Goal: Transaction & Acquisition: Obtain resource

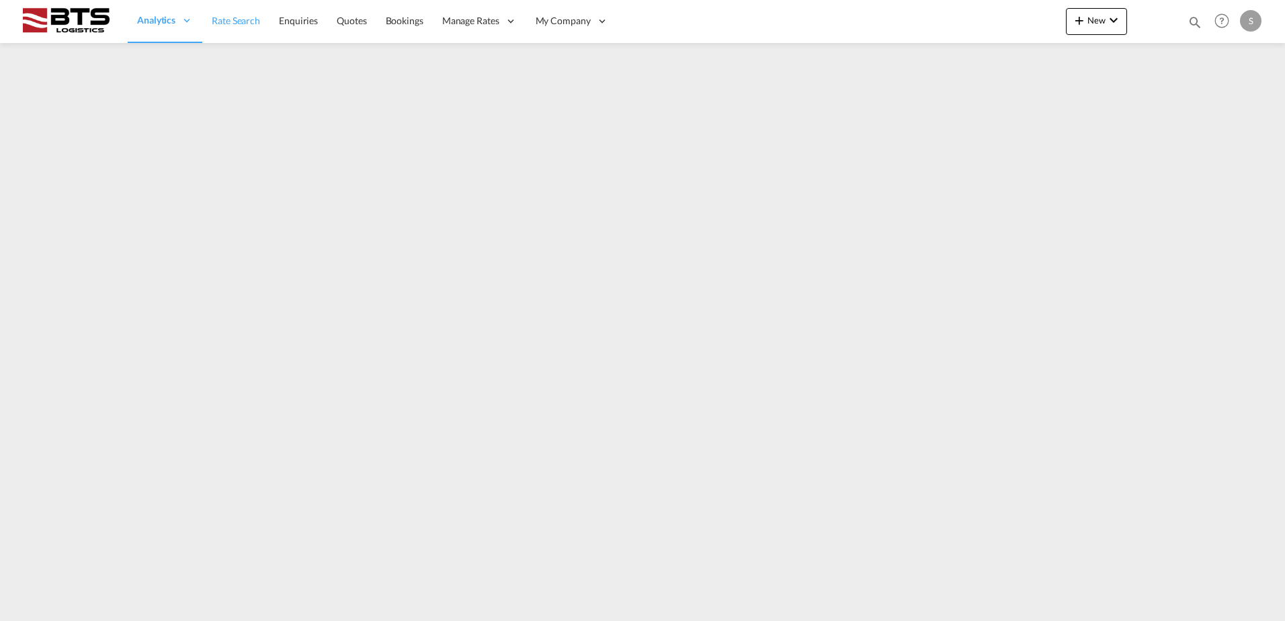
click at [248, 22] on span "Rate Search" at bounding box center [236, 20] width 48 height 11
click at [239, 23] on span "Rate Search" at bounding box center [236, 20] width 48 height 11
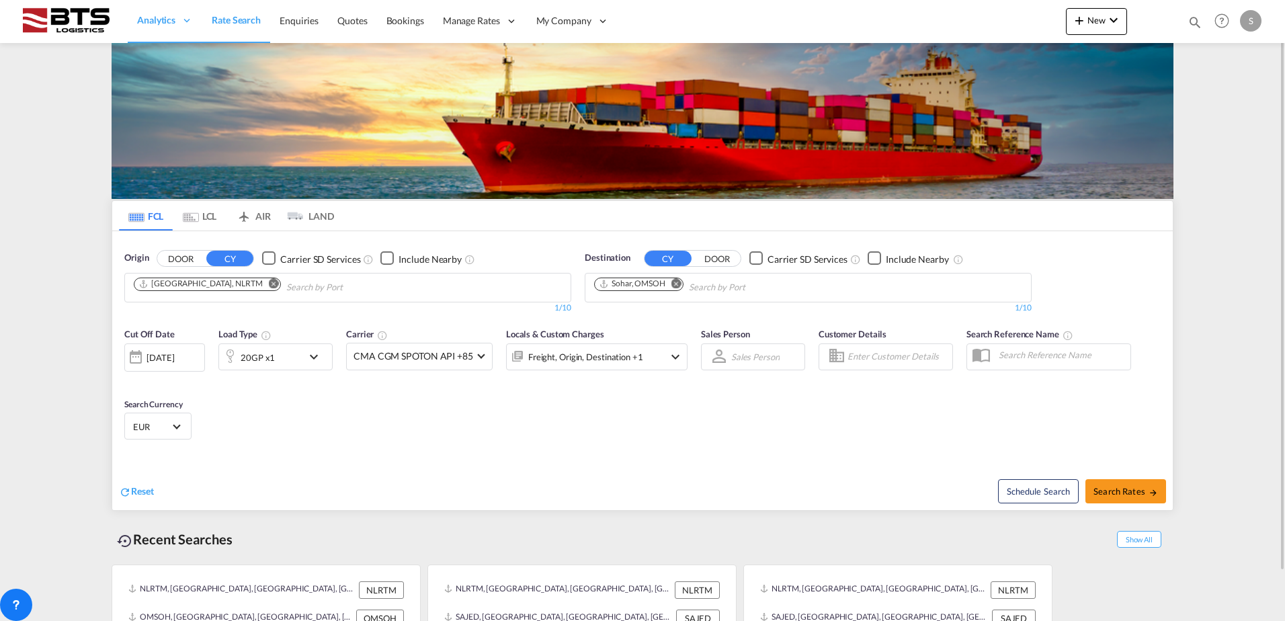
click at [678, 284] on md-icon "Remove" at bounding box center [677, 283] width 10 height 10
click at [638, 283] on input "Chips input." at bounding box center [658, 288] width 128 height 22
click at [667, 294] on body "Analytics Reports Dashboard Rate Search Enquiries Quotes Bookings" at bounding box center [642, 310] width 1285 height 621
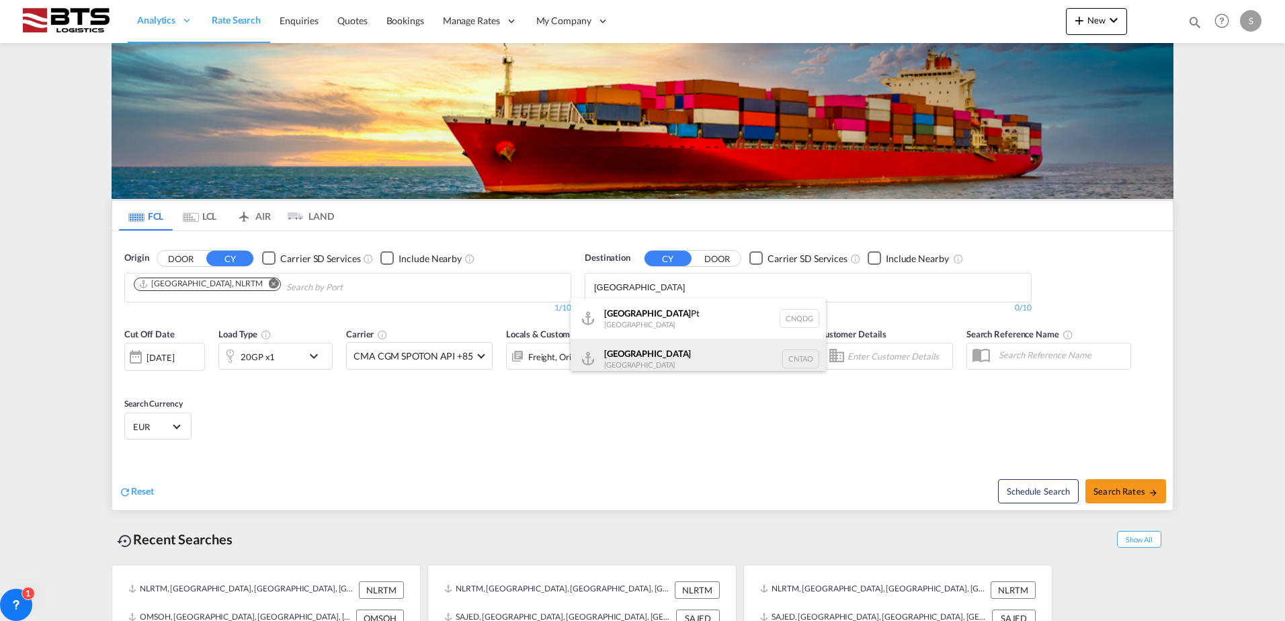
type input "[GEOGRAPHIC_DATA]"
click at [636, 359] on div "Qingdao [GEOGRAPHIC_DATA] [GEOGRAPHIC_DATA]" at bounding box center [698, 359] width 255 height 40
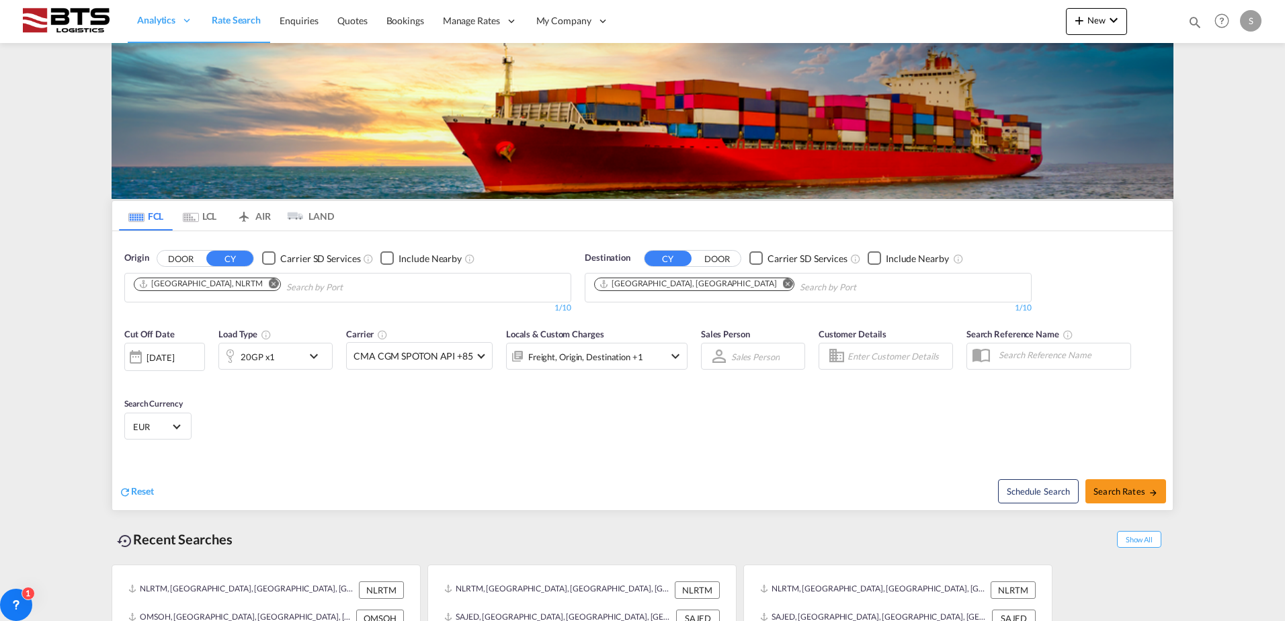
click at [711, 282] on body "Analytics Reports Dashboard Rate Search Enquiries Quotes Bookings" at bounding box center [642, 310] width 1285 height 621
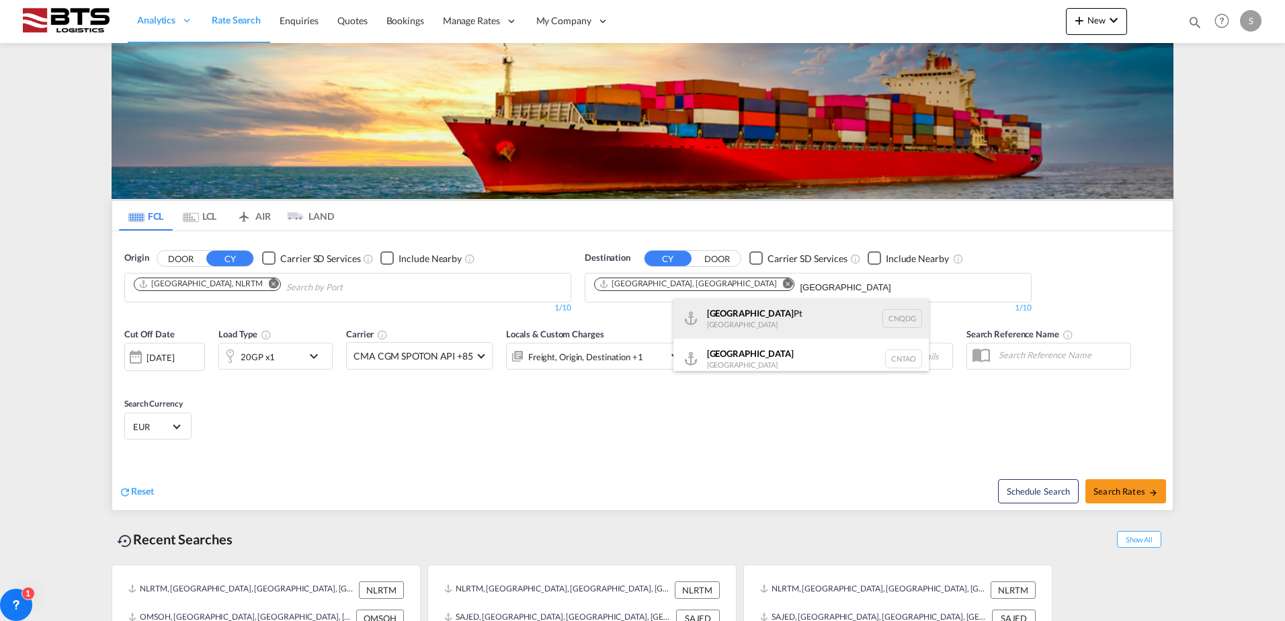
type input "[GEOGRAPHIC_DATA]"
click at [730, 313] on div "Qingdao Pt [GEOGRAPHIC_DATA] CNQDG" at bounding box center [801, 318] width 255 height 40
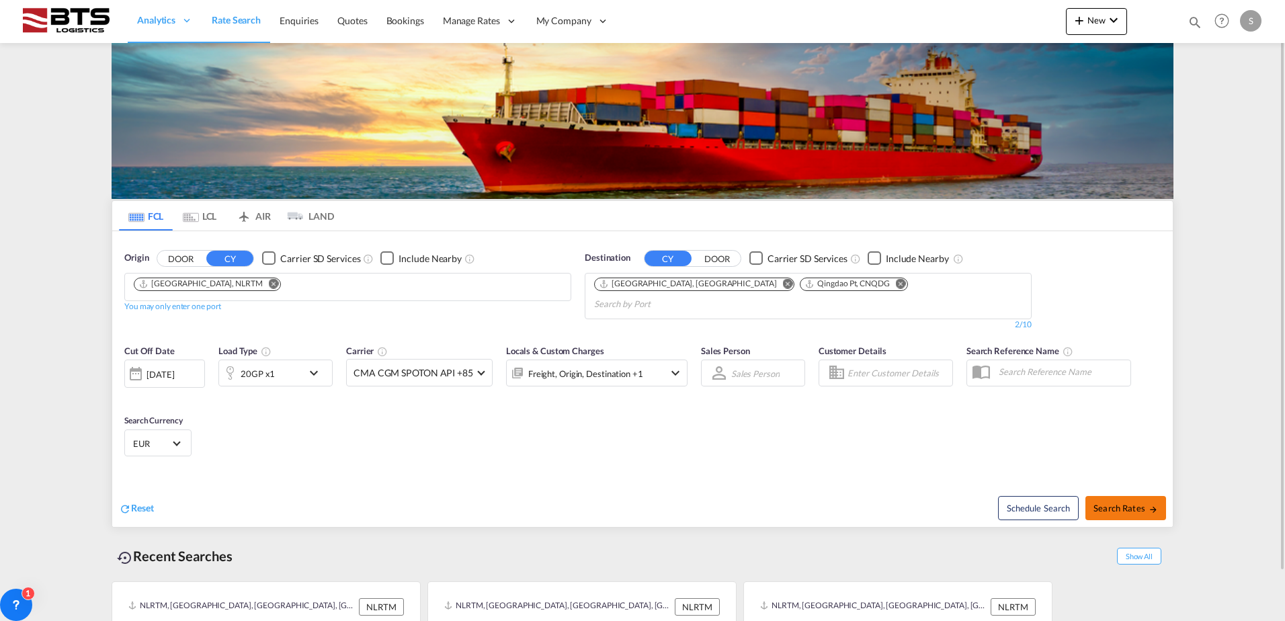
click at [1128, 496] on button "Search Rates" at bounding box center [1126, 508] width 81 height 24
type input "NLRTM to [GEOGRAPHIC_DATA],CNQDG / [DATE]"
